Goal: Information Seeking & Learning: Understand process/instructions

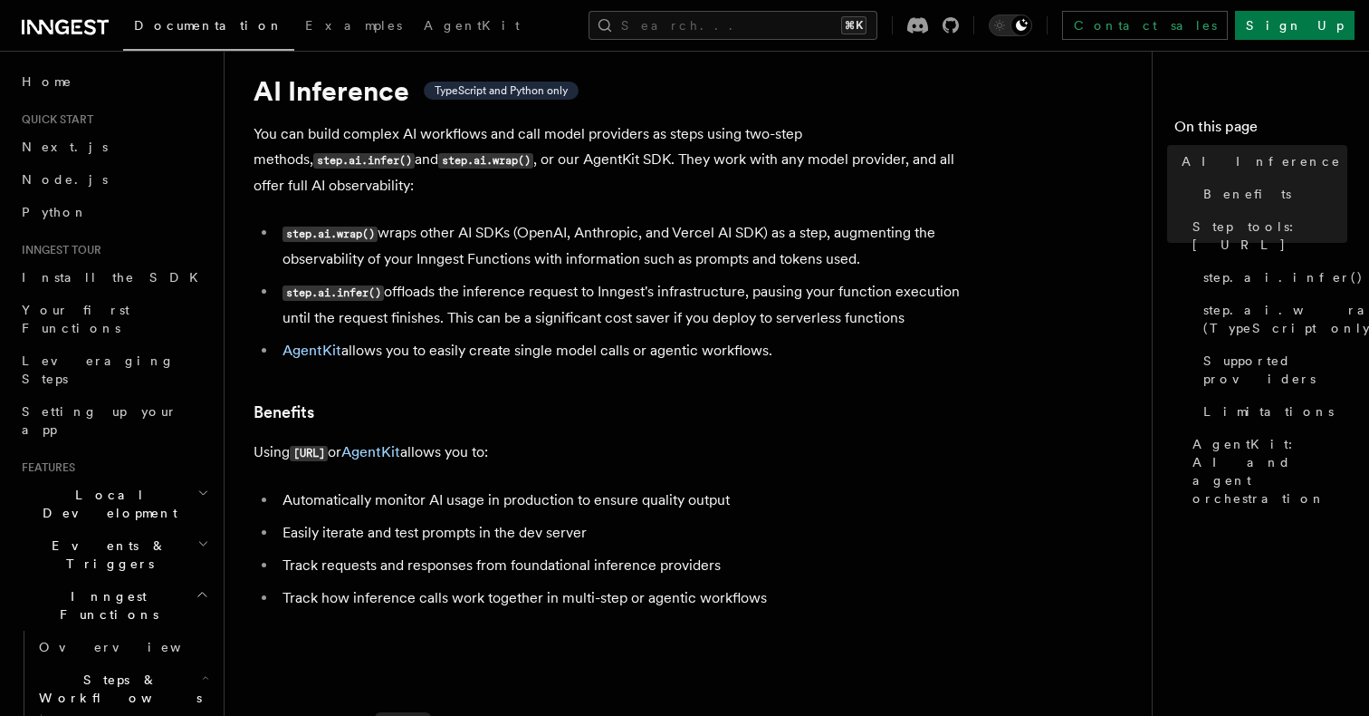
scroll to position [53, 0]
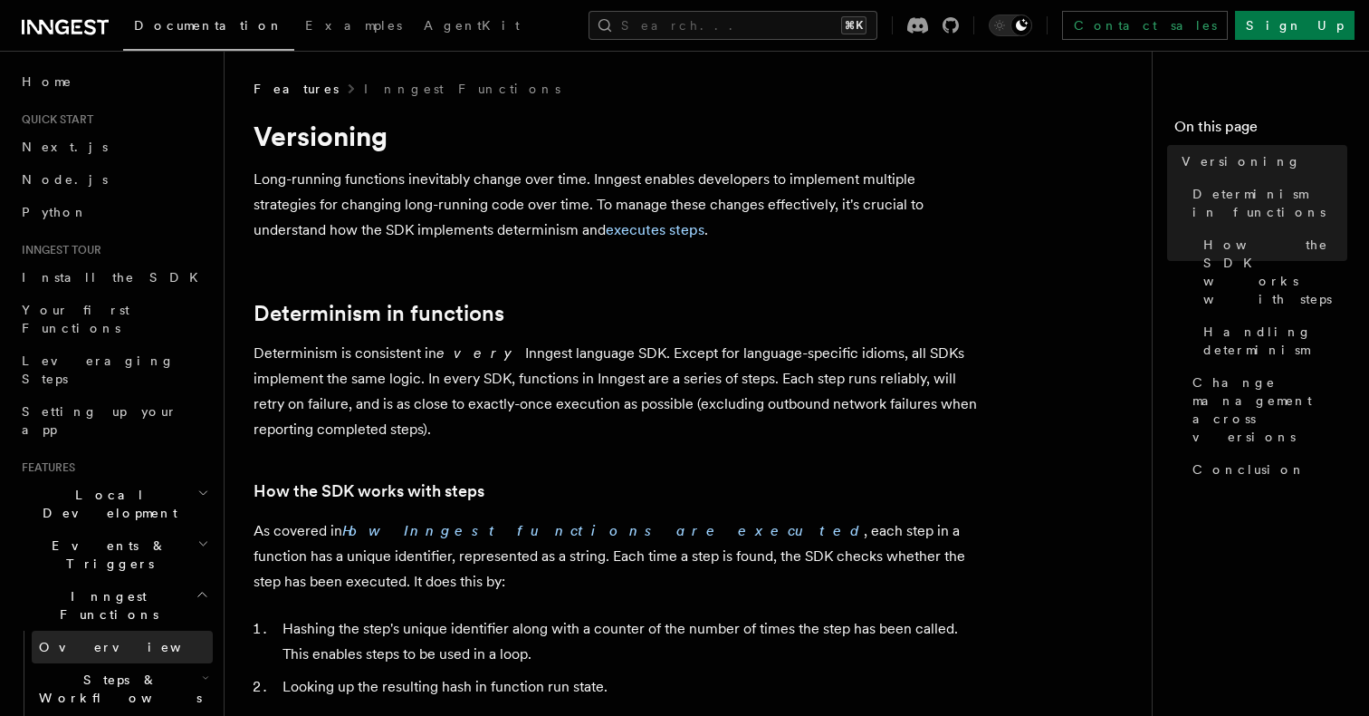
click at [71, 639] on span "Overview" at bounding box center [132, 646] width 187 height 14
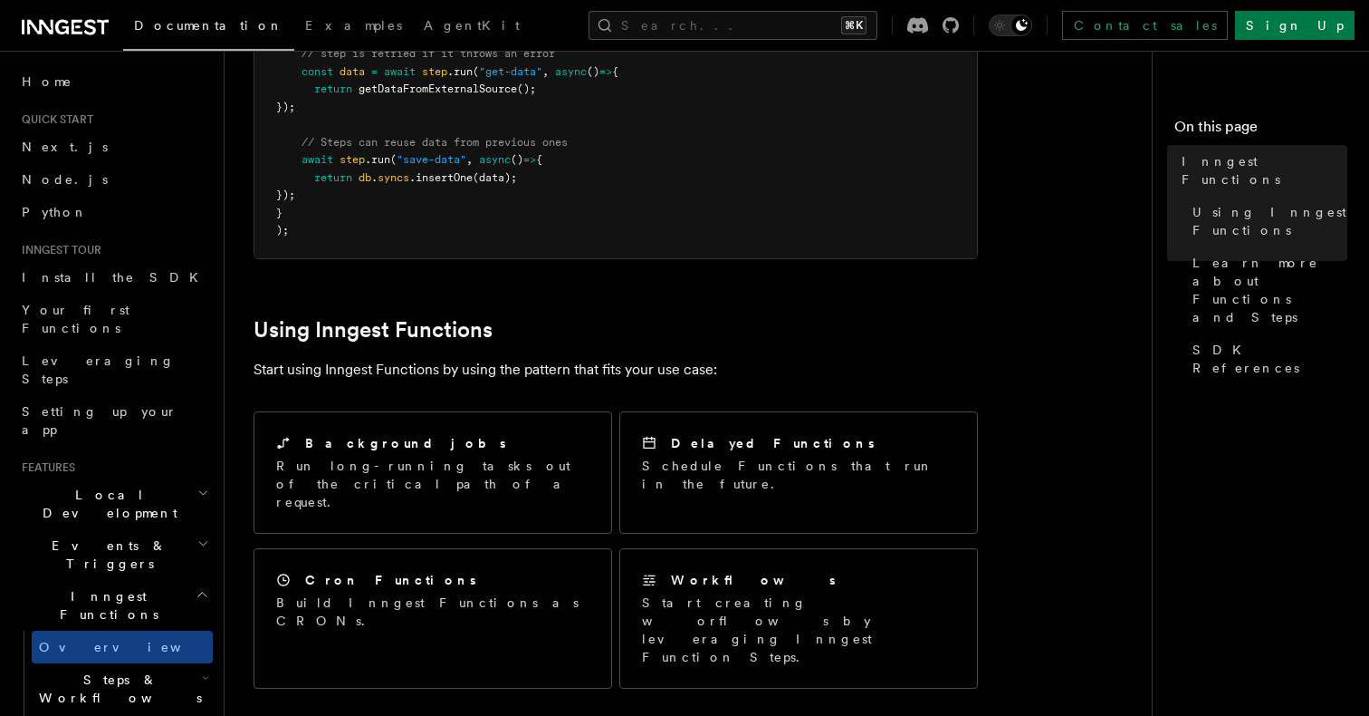
scroll to position [682, 0]
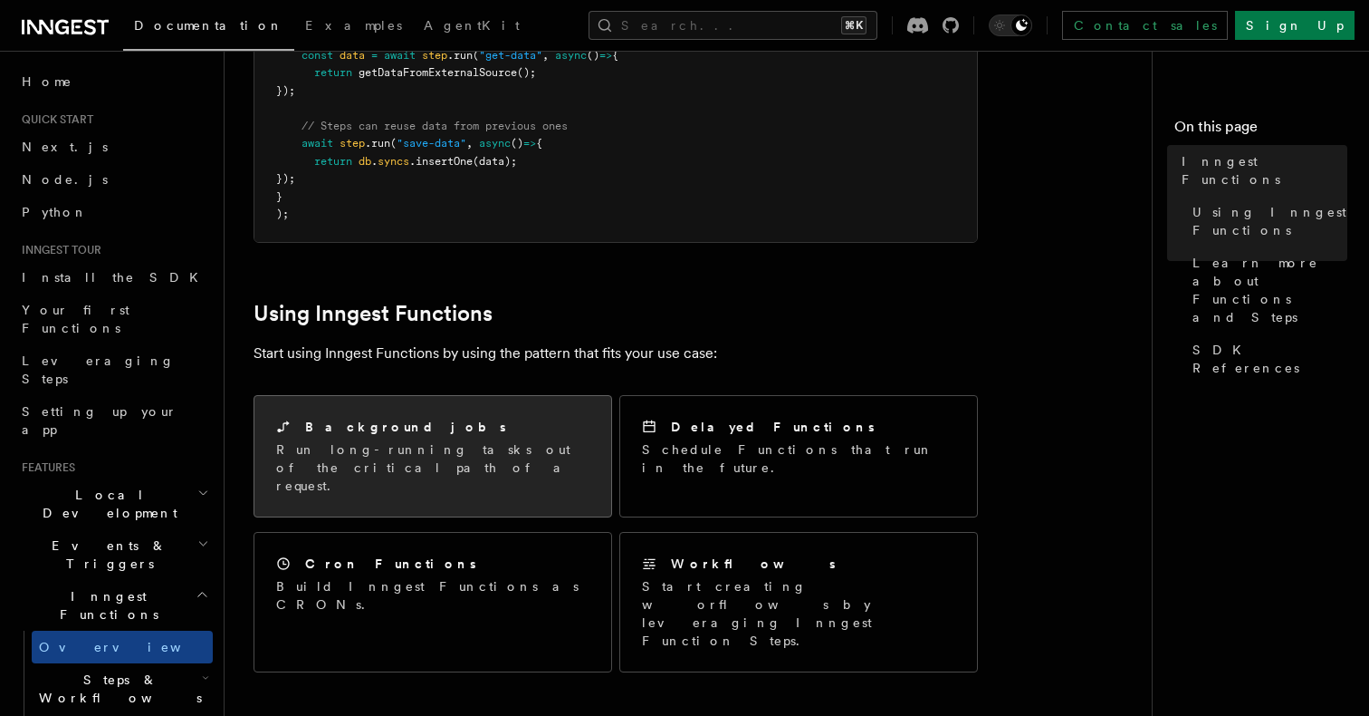
click at [385, 418] on h2 "Background jobs" at bounding box center [405, 427] width 201 height 18
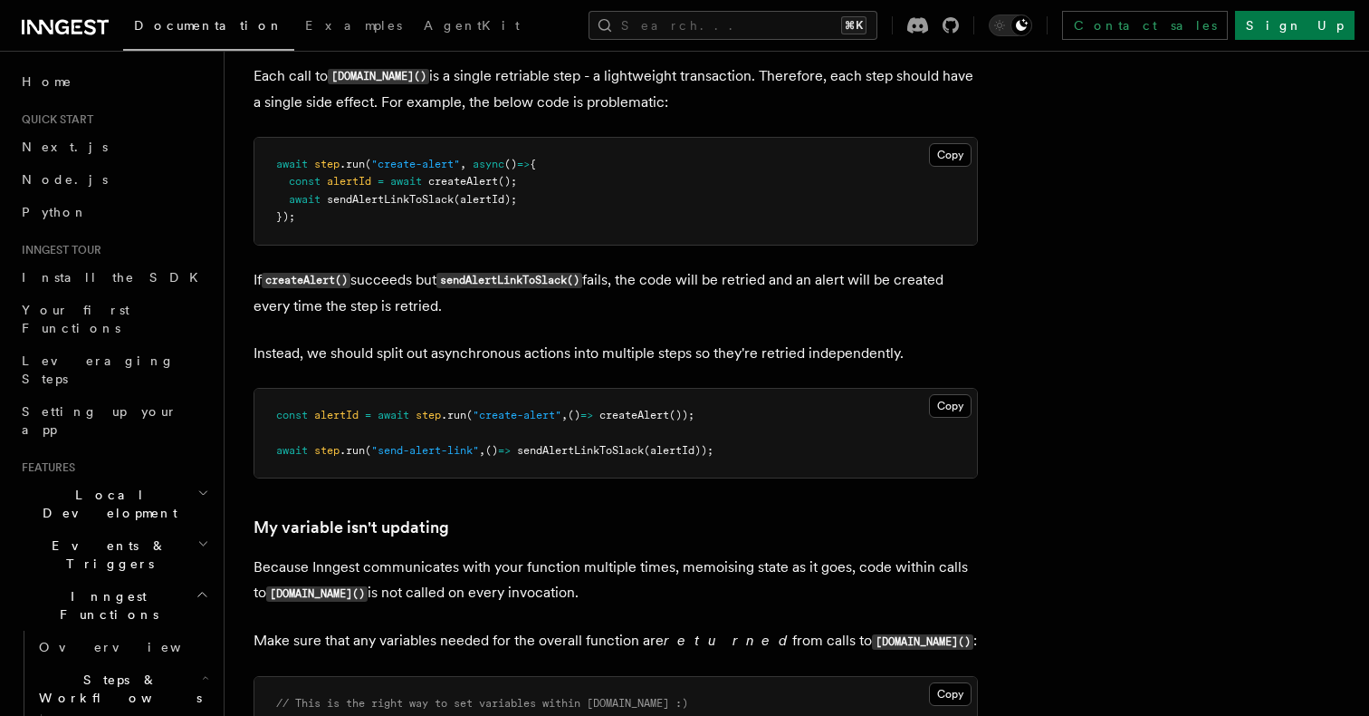
click at [102, 141] on link "Next.js" at bounding box center [113, 146] width 198 height 33
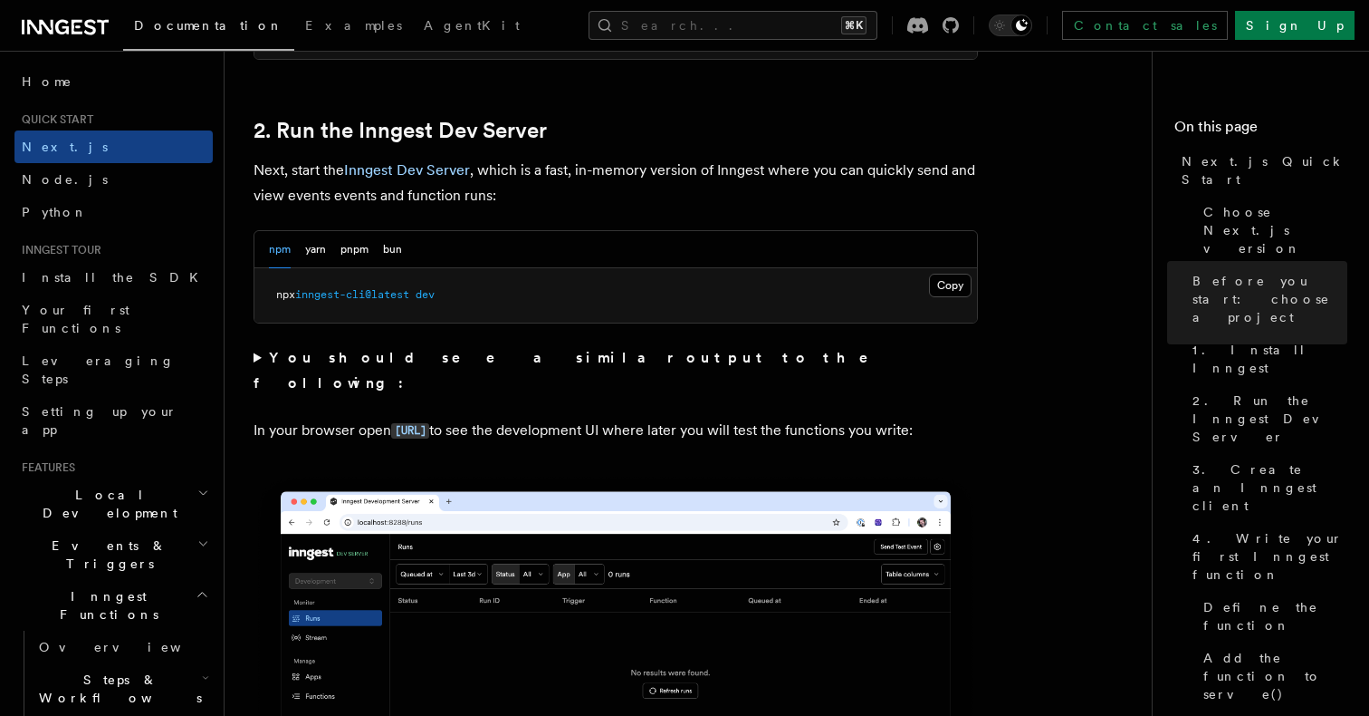
scroll to position [1228, 0]
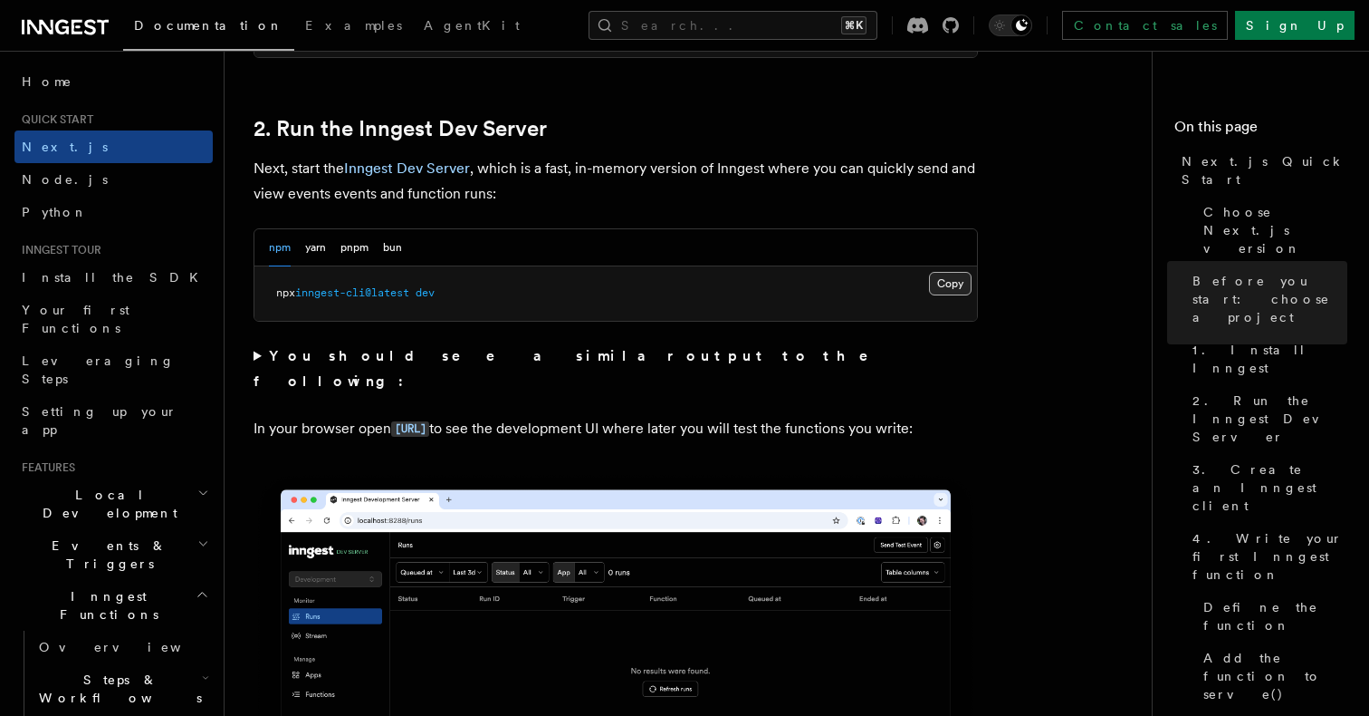
click at [942, 287] on button "Copy Copied" at bounding box center [950, 284] width 43 height 24
